Goal: Navigation & Orientation: Find specific page/section

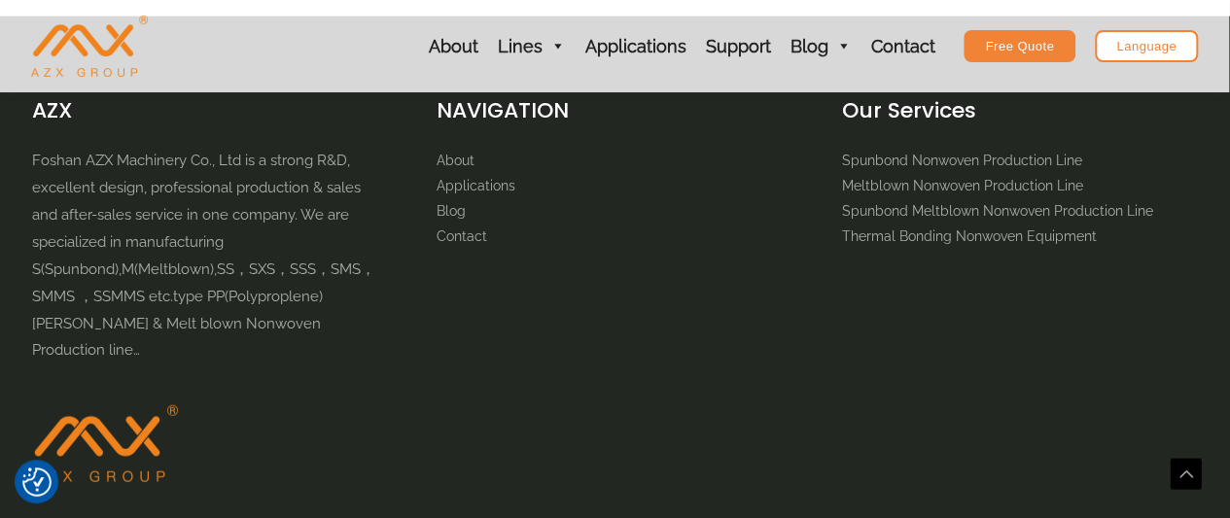
scroll to position [2393, 0]
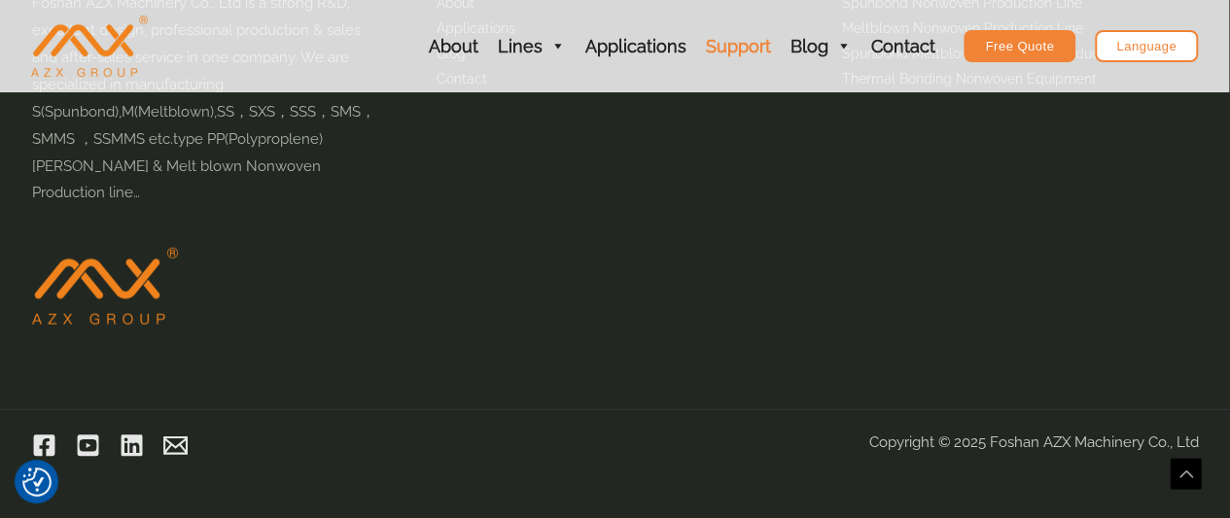
click at [753, 53] on link "Support" at bounding box center [737, 46] width 85 height 92
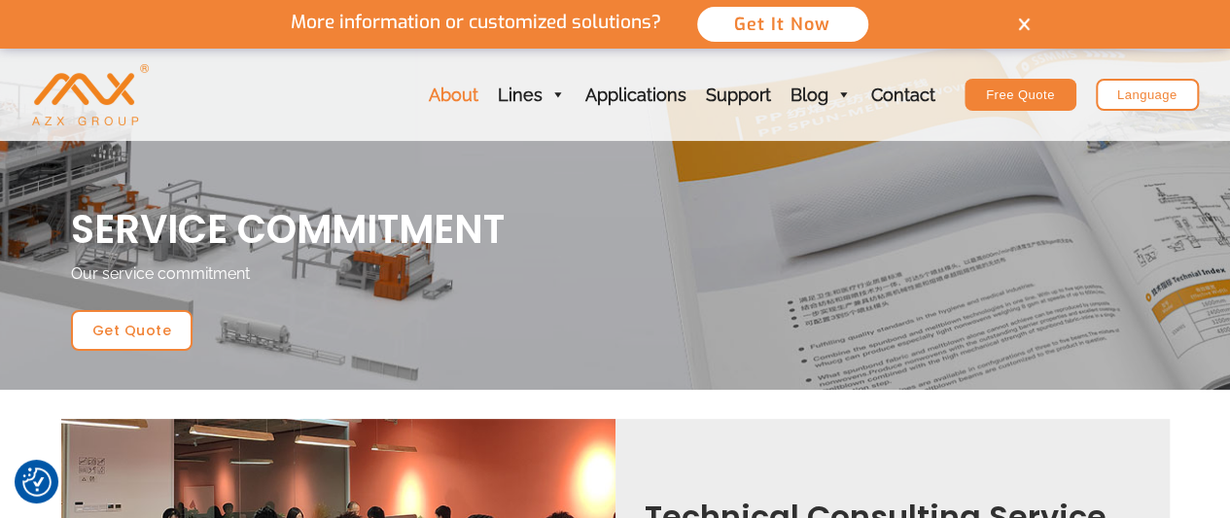
click at [468, 97] on link "About" at bounding box center [453, 95] width 69 height 92
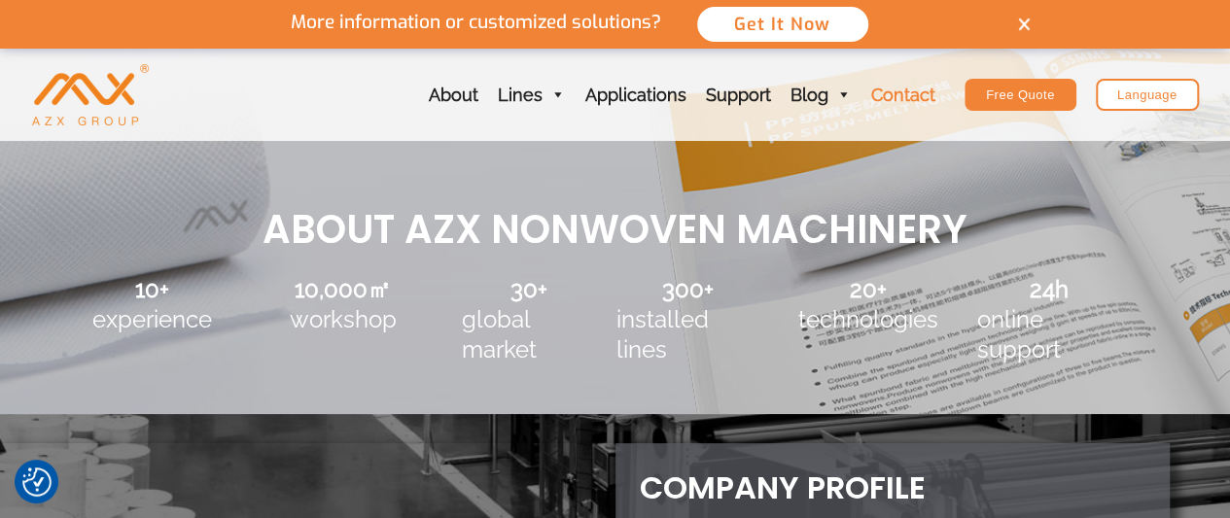
click at [910, 92] on link "Contact" at bounding box center [903, 95] width 84 height 92
